Goal: Task Accomplishment & Management: Manage account settings

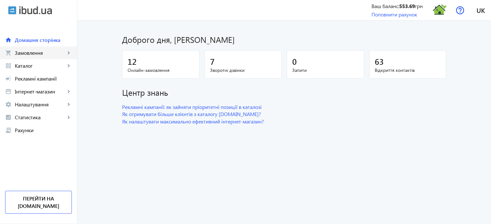
click at [45, 53] on span "Замовлення" at bounding box center [40, 53] width 51 height 6
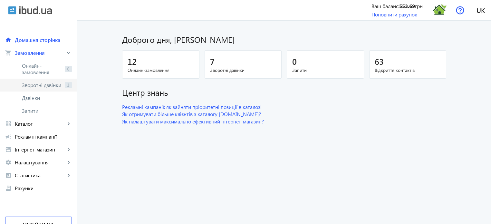
click at [51, 86] on span "Зворотні дзвінки" at bounding box center [42, 85] width 40 height 6
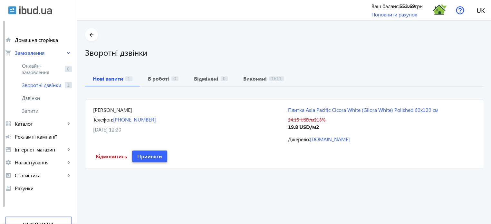
click at [146, 153] on span "Прийняти" at bounding box center [149, 156] width 25 height 7
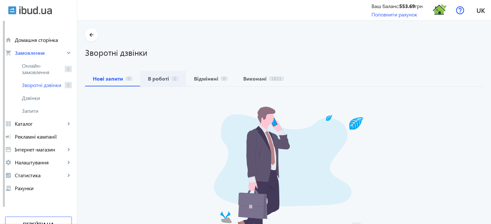
click at [157, 77] on b "В роботі" at bounding box center [158, 78] width 21 height 5
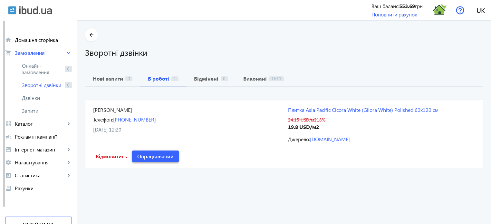
click at [160, 155] on span "Опрацьований" at bounding box center [155, 156] width 36 height 7
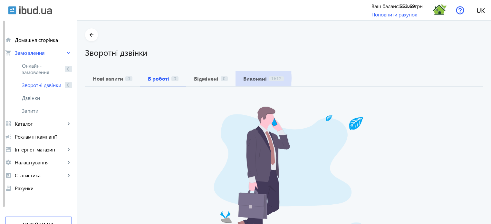
click at [252, 78] on b "Виконані" at bounding box center [255, 78] width 24 height 5
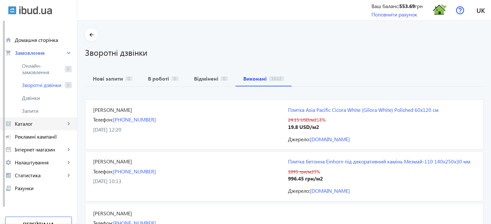
click at [47, 122] on span "Каталог" at bounding box center [40, 124] width 51 height 6
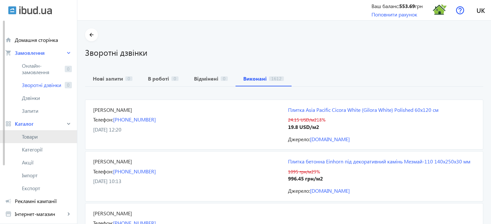
click at [39, 135] on span "Товари" at bounding box center [47, 137] width 50 height 6
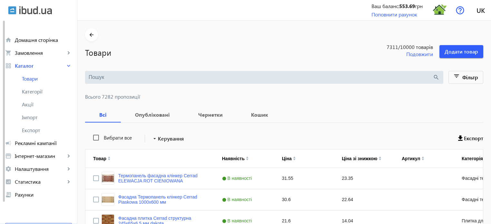
click at [103, 74] on input "search" at bounding box center [261, 77] width 344 height 7
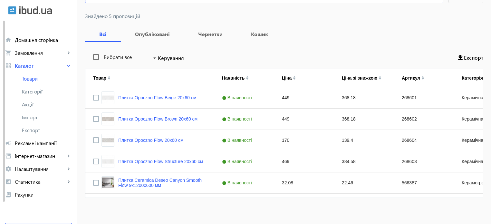
scroll to position [84, 0]
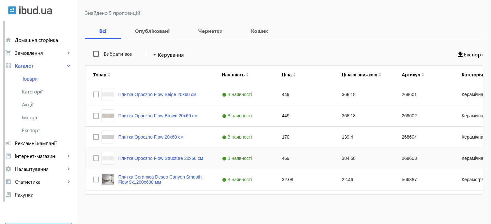
type input "flow"
click at [93, 157] on input "Press Space to toggle row selection (unchecked)" at bounding box center [96, 158] width 6 height 6
checkbox input "true"
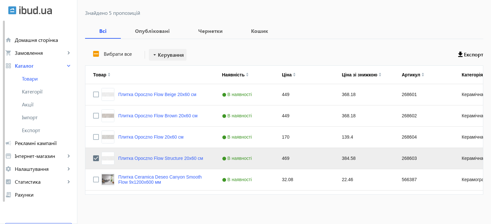
click at [163, 53] on span "Керування" at bounding box center [171, 55] width 26 height 8
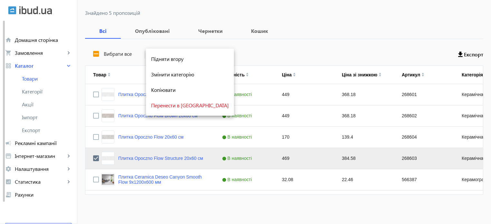
click at [184, 107] on span "Перенести в [GEOGRAPHIC_DATA]" at bounding box center [190, 105] width 78 height 5
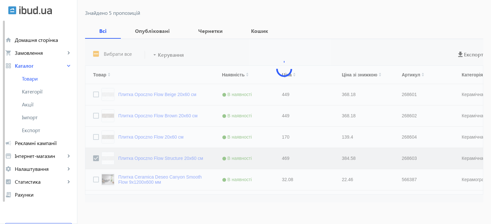
scroll to position [62, 0]
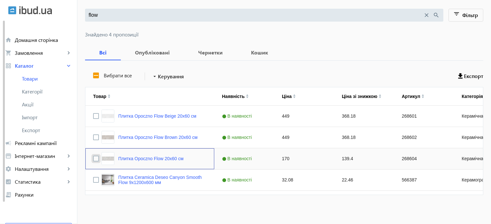
click at [93, 158] on input "Press Space to toggle row selection (unchecked)" at bounding box center [96, 159] width 6 height 6
checkbox input "true"
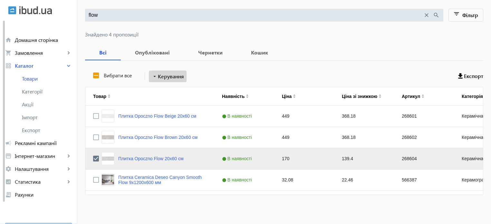
click at [174, 75] on span "Керування" at bounding box center [171, 77] width 26 height 8
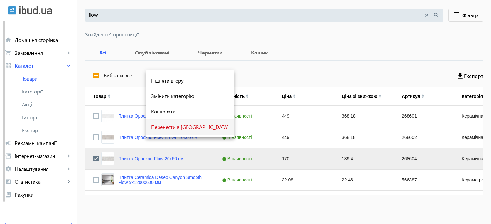
click at [178, 126] on span "Перенести в [GEOGRAPHIC_DATA]" at bounding box center [190, 126] width 78 height 5
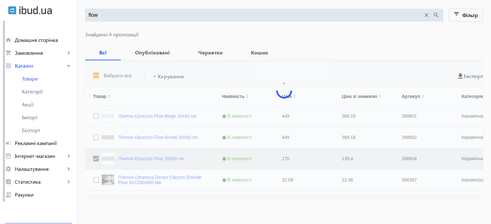
scroll to position [41, 0]
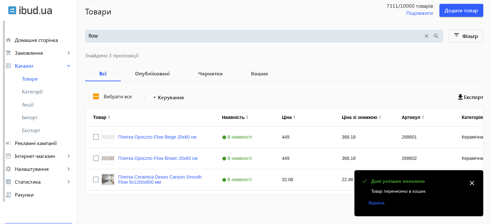
click at [425, 34] on mat-icon "close" at bounding box center [426, 36] width 7 height 7
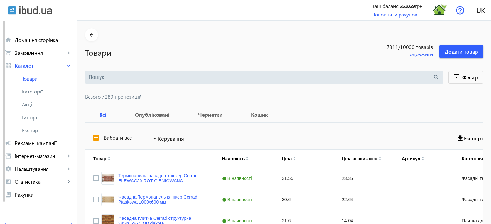
click at [113, 74] on input "search" at bounding box center [261, 77] width 344 height 7
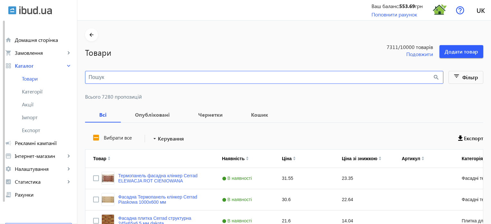
paste input "Cicora White"
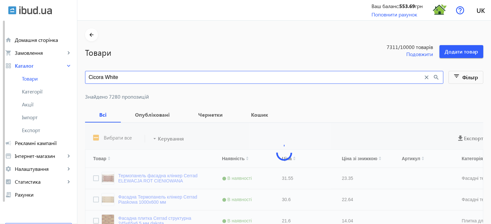
type input "Cicora White"
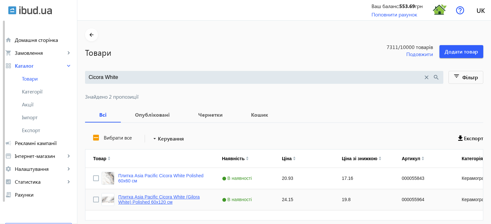
click at [159, 194] on link "Плитка Asia Pacific Cicora White (Gilora White) Polished 60х120 см" at bounding box center [162, 199] width 88 height 10
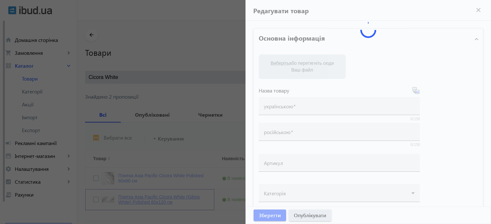
type input "Плитка Asia Pacific Cicora White (Gilora White) Polished 60х120 см"
type input "000055964"
type input "24.15"
type input "1"
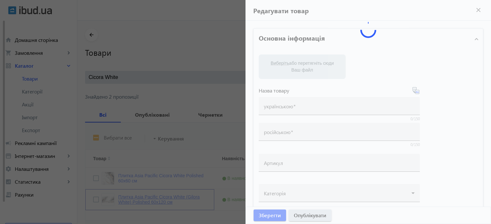
type input "Плитка Asia Pacific Cicora White (Gilora White) Polished 60х120 см"
type textarea "Плитка Asia Pacific Cicora White (Gilora White) Polished 60х120 см купити в ком…"
type textarea "Плитка Asia Pacific Cicora White (Gilora White) Polished 60х120 см купить в ком…"
type input "плитка, плитка для дому, керамограніт, керамогранітна плитка, плитка для підлог…"
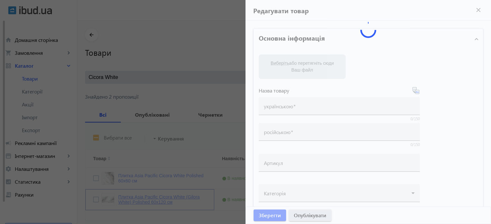
type input "плитка, плитка для дома, керамогранит, керамогранитная плитка, напольная плитка…"
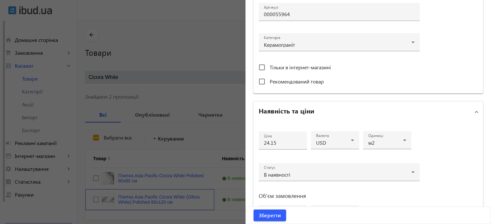
scroll to position [226, 0]
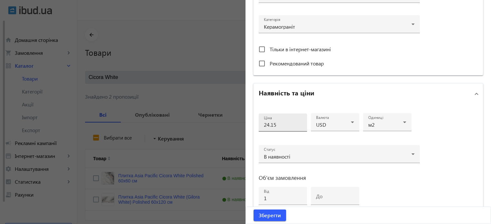
click at [278, 125] on input "24.15" at bounding box center [283, 124] width 38 height 7
type input "24.5"
click at [269, 213] on span "Зберегти" at bounding box center [270, 215] width 22 height 7
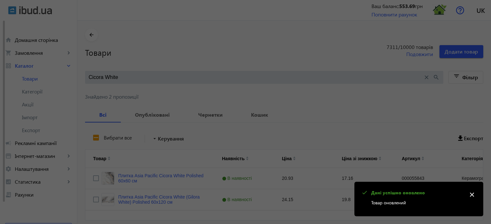
scroll to position [0, 0]
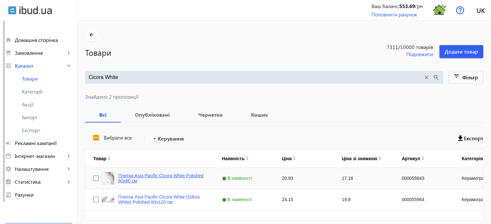
click at [173, 173] on link "Плитка Asia Pacific Cicora White Polished 60х60 см" at bounding box center [162, 178] width 88 height 10
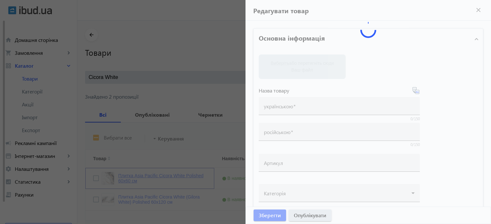
type input "Плитка Asia Pacific Cicora White Polished 60х60 см"
type input "000055843"
type input "20.93"
type input "1"
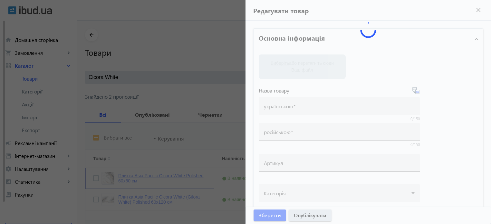
type input "Плитка Asia Pacific Cicora White Polished 60х60 см"
type textarea "Плитка Asia Pacific Cicora White Polished 60х60 см купити в компанії Термодом ✓…"
type textarea "Плитка Asia Pacific Cicora White Polished 60х60 см купить в компании Термодом ✓…"
type input "плитка, плитка для дому, керамограніт, керамогранітна плитка, плитка для підлог…"
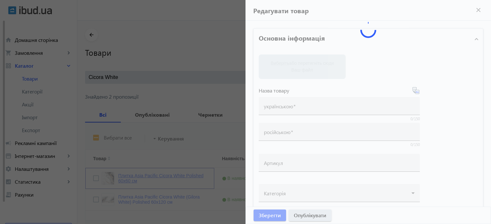
type input "плитка, плитка для дома, керамогранит, керамогранитная плитка, напольная плитка…"
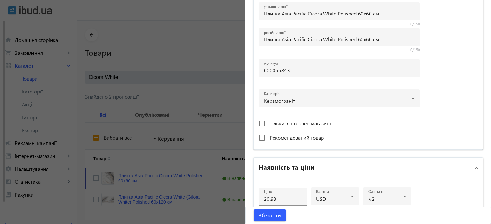
scroll to position [226, 0]
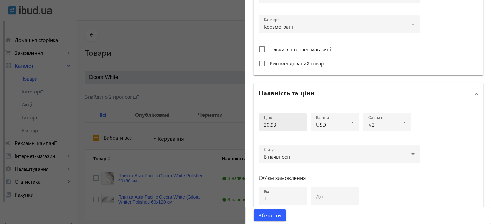
click at [292, 126] on input "20.93" at bounding box center [283, 124] width 38 height 7
type input "21.5"
click at [268, 214] on span "Зберегти" at bounding box center [270, 215] width 22 height 7
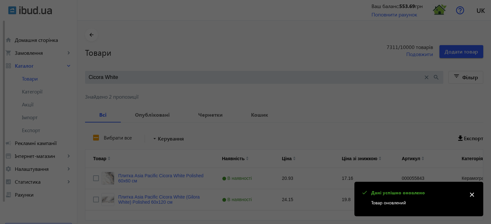
scroll to position [0, 0]
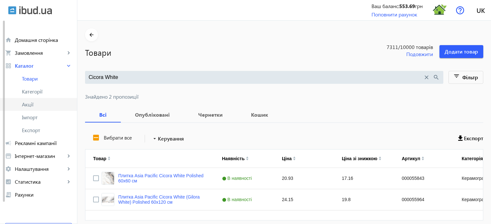
click at [41, 103] on span "Акції" at bounding box center [47, 104] width 50 height 6
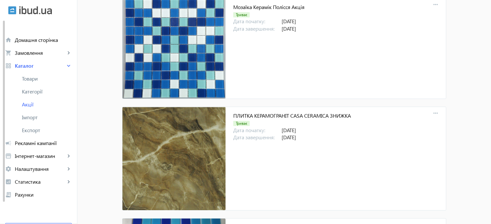
scroll to position [6070, 0]
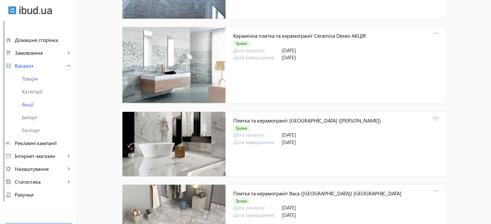
click at [434, 114] on mat-icon "more_horiz" at bounding box center [435, 118] width 9 height 9
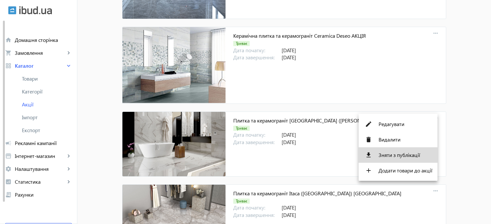
click at [416, 156] on span "Зняти з публікації" at bounding box center [406, 155] width 54 height 5
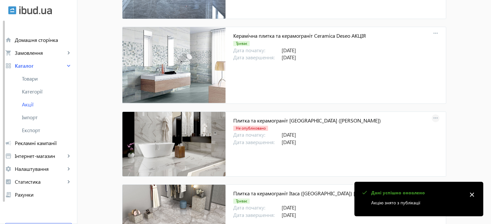
click at [431, 114] on mat-icon "more_horiz" at bounding box center [435, 118] width 9 height 9
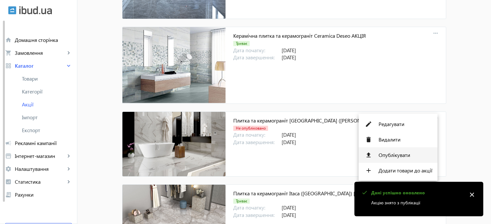
click at [391, 157] on span "Опублікувати" at bounding box center [406, 155] width 54 height 5
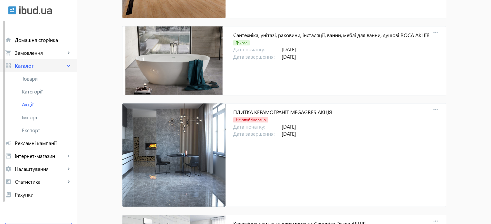
scroll to position [5876, 0]
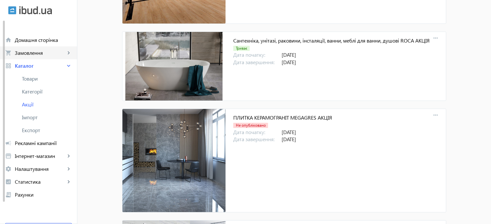
click at [45, 53] on span "Замовлення" at bounding box center [40, 53] width 51 height 6
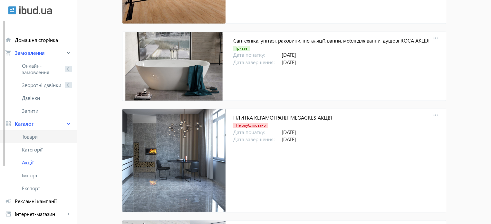
click at [37, 137] on span "Товари" at bounding box center [47, 137] width 50 height 6
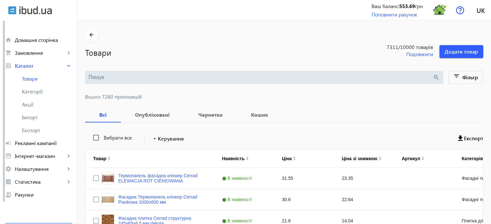
click at [109, 77] on input "search" at bounding box center [261, 77] width 344 height 7
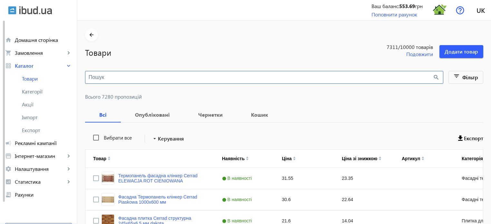
paste input "Cicora White"
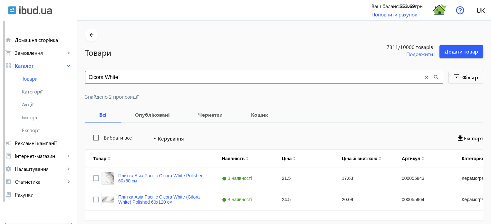
type input "Cicora White"
click at [152, 194] on link "Плитка Asia Pacific Cicora White (Gilora White) Polished 60х120 см" at bounding box center [162, 199] width 88 height 10
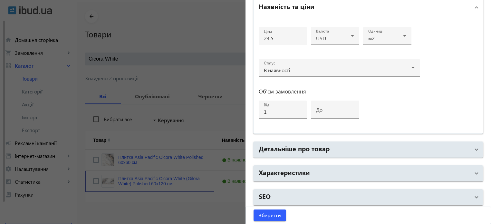
scroll to position [26, 0]
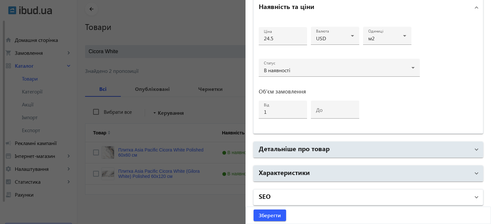
click at [304, 194] on mat-panel-title "SEO" at bounding box center [365, 198] width 212 height 12
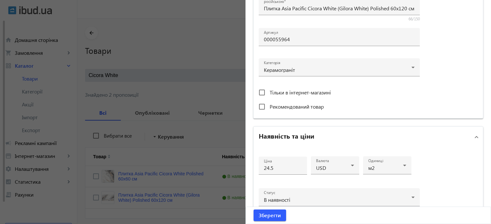
scroll to position [0, 0]
click at [220, 51] on div at bounding box center [245, 112] width 491 height 224
